Goal: Check status: Check status

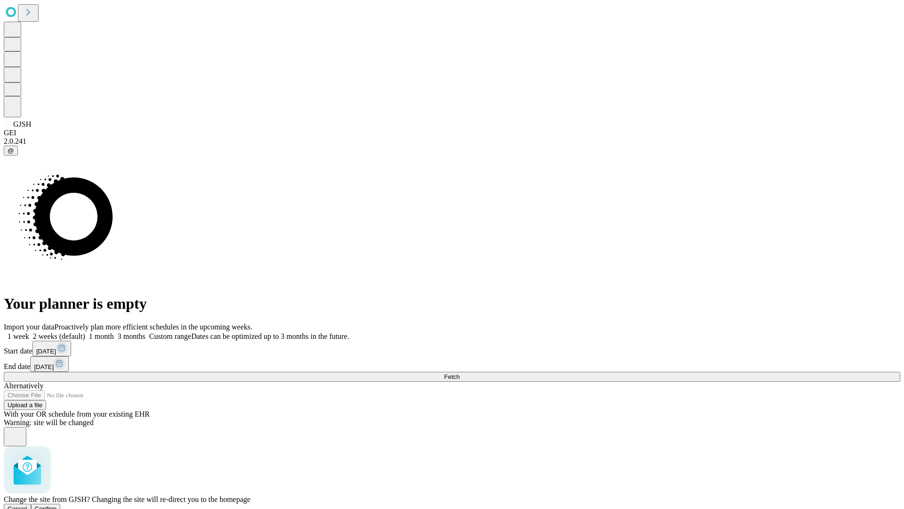
click at [57, 505] on span "Confirm" at bounding box center [46, 508] width 22 height 7
click at [29, 332] on label "1 week" at bounding box center [16, 336] width 25 height 8
click at [460, 373] on span "Fetch" at bounding box center [452, 376] width 16 height 7
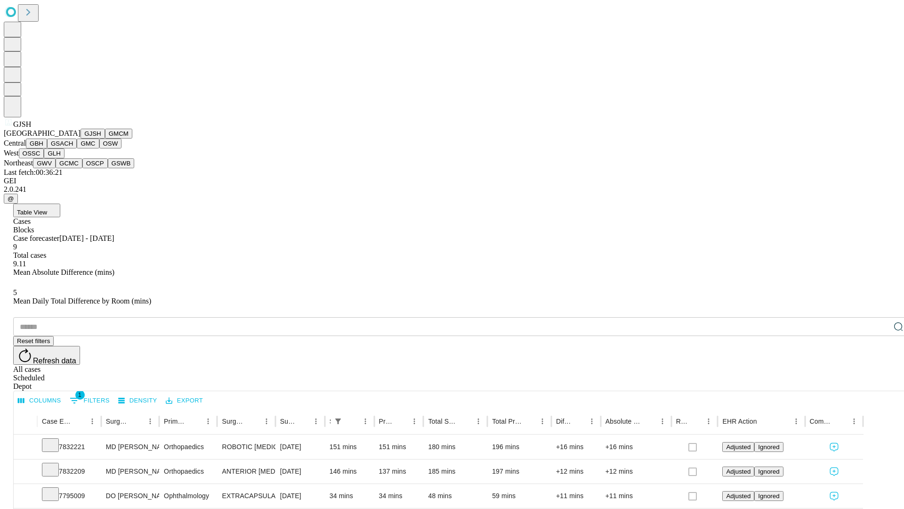
click at [105, 138] on button "GMCM" at bounding box center [118, 134] width 27 height 10
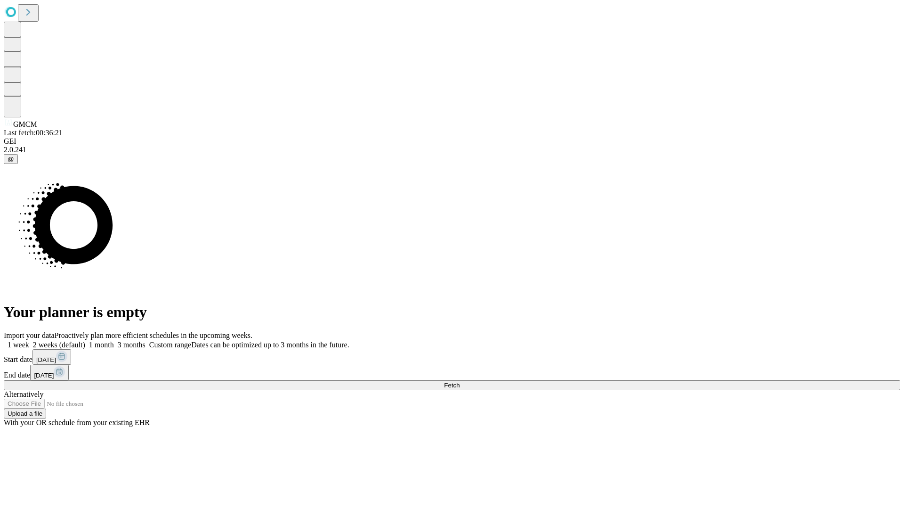
click at [29, 340] on label "1 week" at bounding box center [16, 344] width 25 height 8
click at [460, 381] on span "Fetch" at bounding box center [452, 384] width 16 height 7
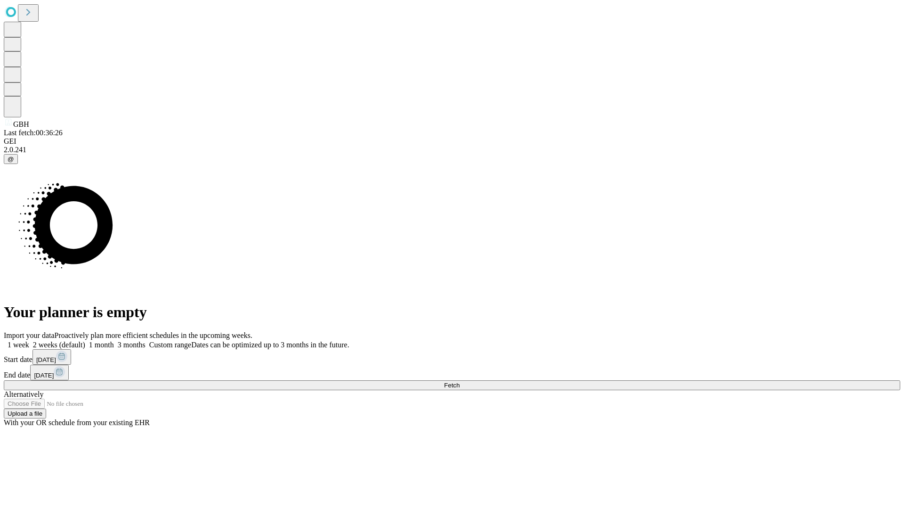
click at [460, 381] on span "Fetch" at bounding box center [452, 384] width 16 height 7
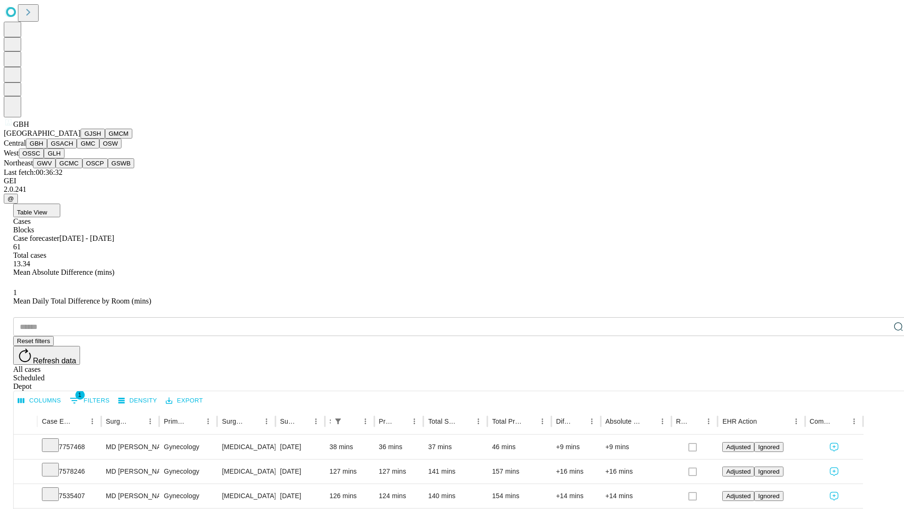
click at [73, 148] on button "GSACH" at bounding box center [62, 143] width 30 height 10
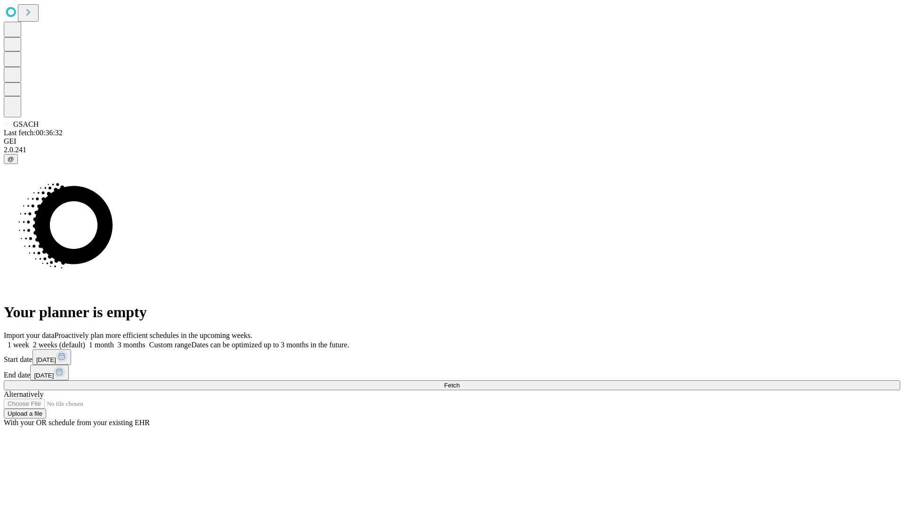
click at [29, 340] on label "1 week" at bounding box center [16, 344] width 25 height 8
click at [460, 381] on span "Fetch" at bounding box center [452, 384] width 16 height 7
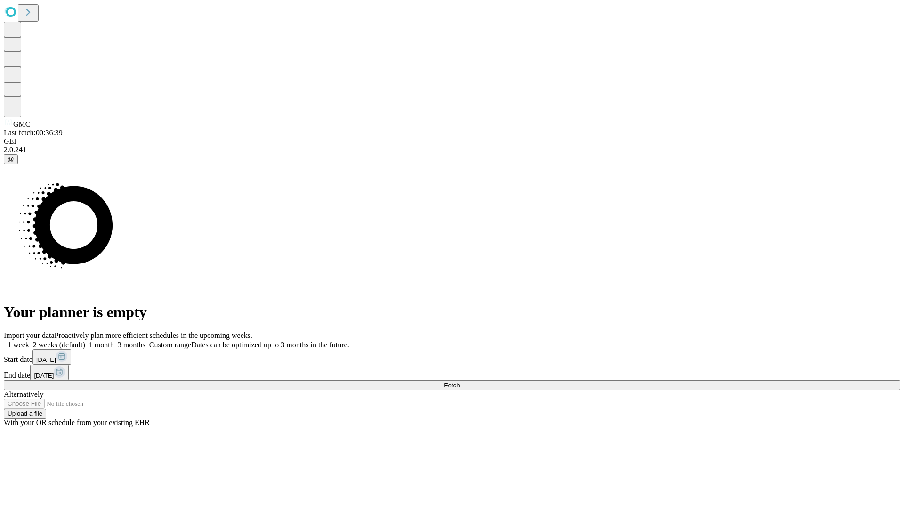
click at [29, 340] on label "1 week" at bounding box center [16, 344] width 25 height 8
click at [460, 381] on span "Fetch" at bounding box center [452, 384] width 16 height 7
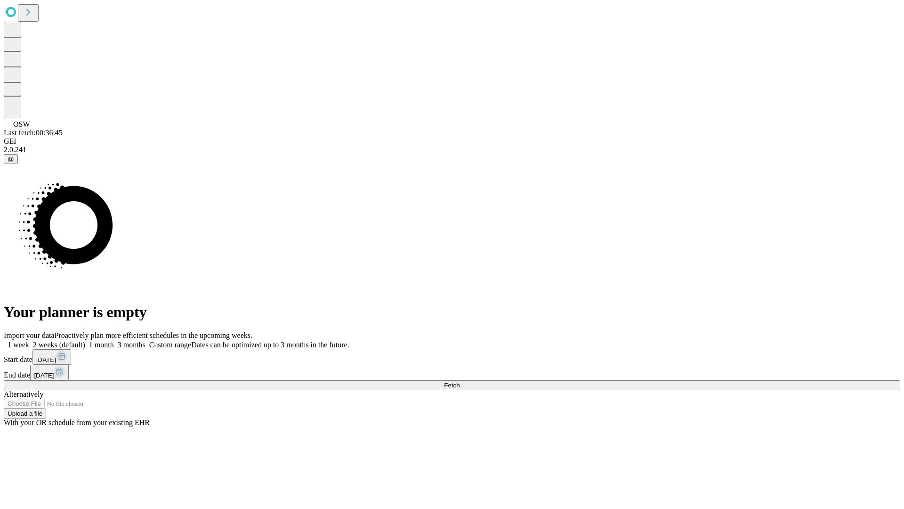
click at [29, 340] on label "1 week" at bounding box center [16, 344] width 25 height 8
click at [460, 381] on span "Fetch" at bounding box center [452, 384] width 16 height 7
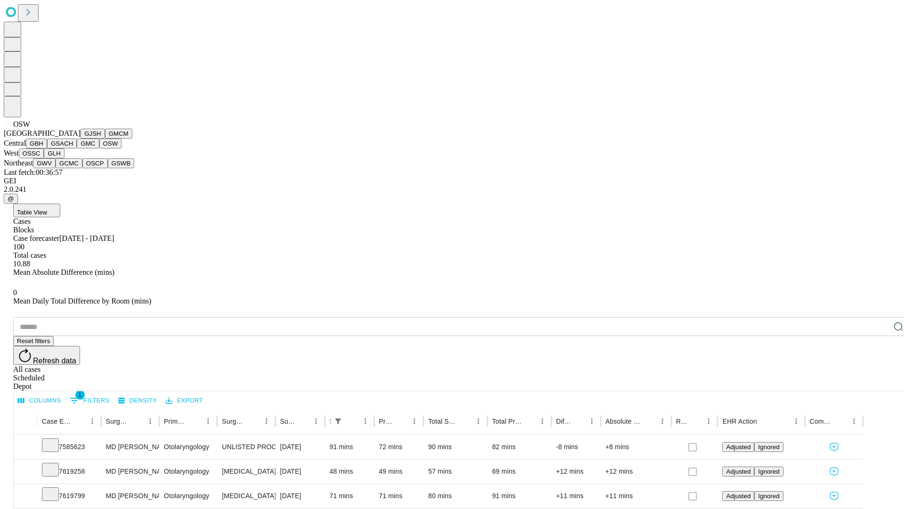
click at [44, 158] on button "OSSC" at bounding box center [31, 153] width 25 height 10
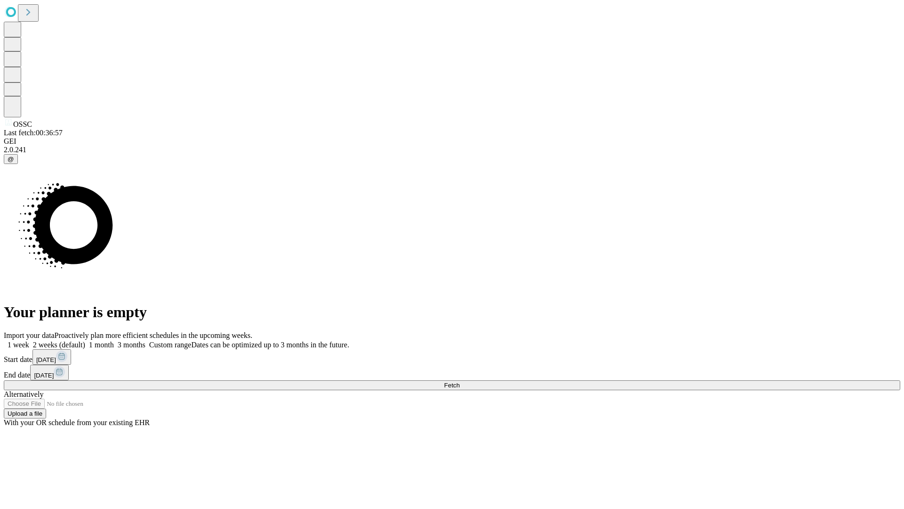
click at [460, 381] on span "Fetch" at bounding box center [452, 384] width 16 height 7
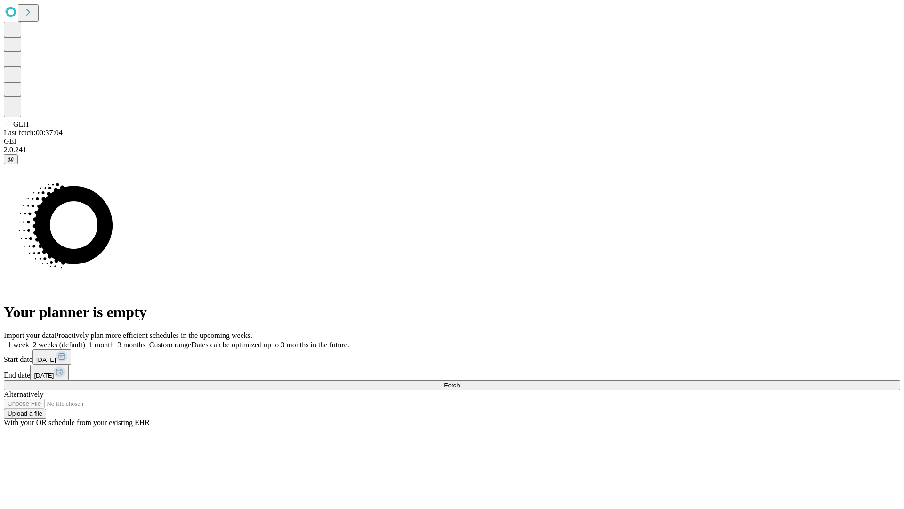
click at [29, 340] on label "1 week" at bounding box center [16, 344] width 25 height 8
click at [460, 381] on span "Fetch" at bounding box center [452, 384] width 16 height 7
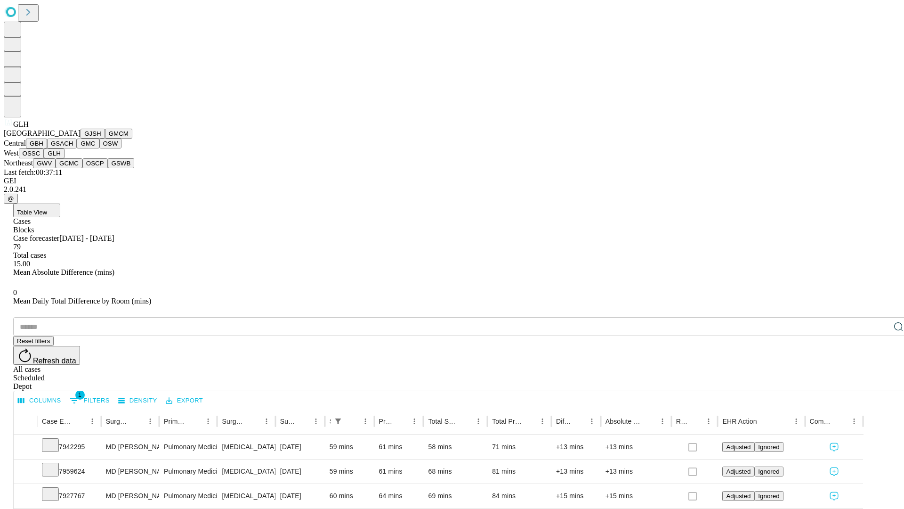
click at [56, 168] on button "GWV" at bounding box center [44, 163] width 23 height 10
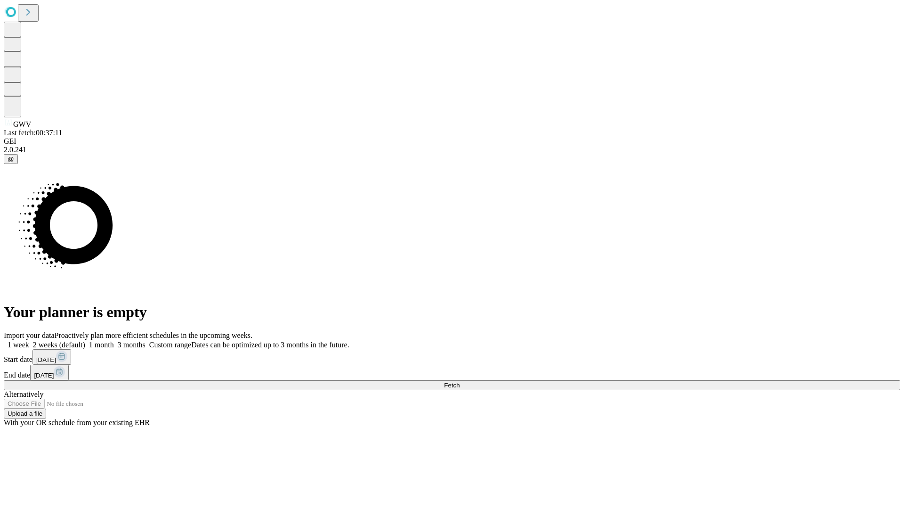
click at [29, 340] on label "1 week" at bounding box center [16, 344] width 25 height 8
click at [460, 381] on span "Fetch" at bounding box center [452, 384] width 16 height 7
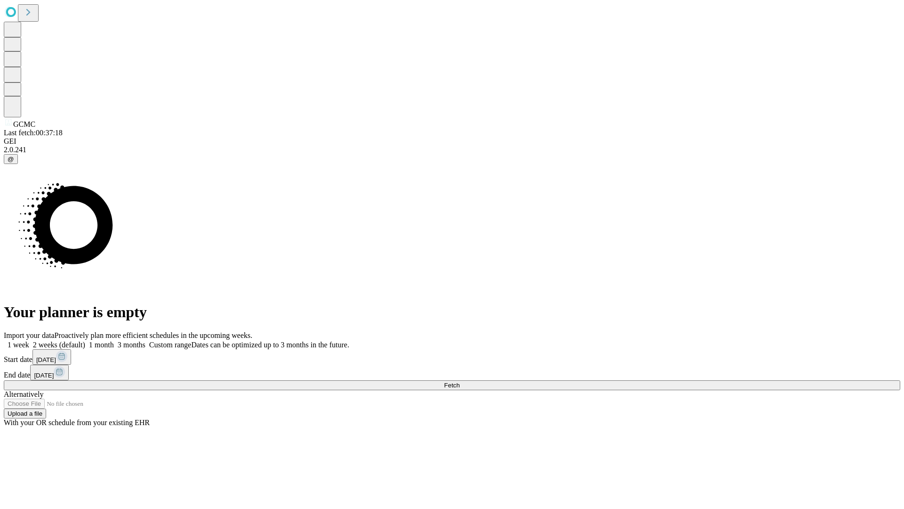
click at [29, 340] on label "1 week" at bounding box center [16, 344] width 25 height 8
click at [460, 381] on span "Fetch" at bounding box center [452, 384] width 16 height 7
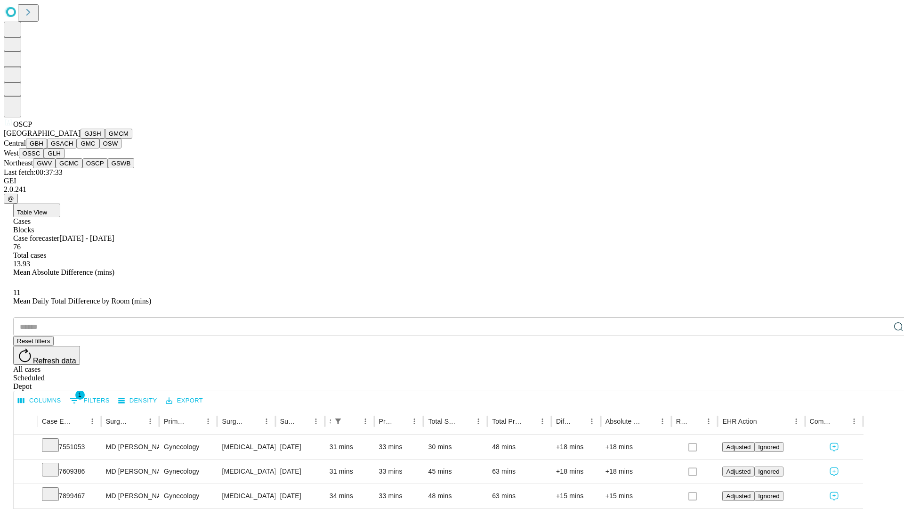
click at [108, 168] on button "GSWB" at bounding box center [121, 163] width 27 height 10
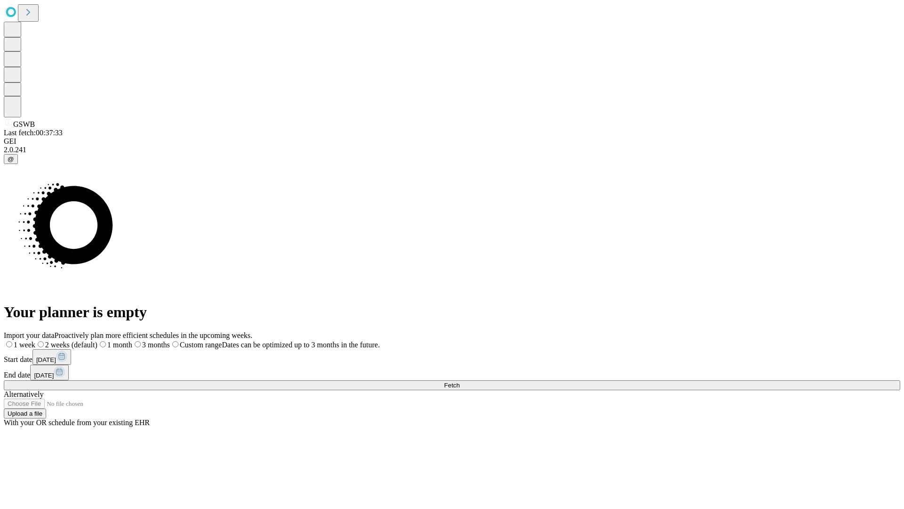
click at [460, 381] on span "Fetch" at bounding box center [452, 384] width 16 height 7
